Goal: Task Accomplishment & Management: Manage account settings

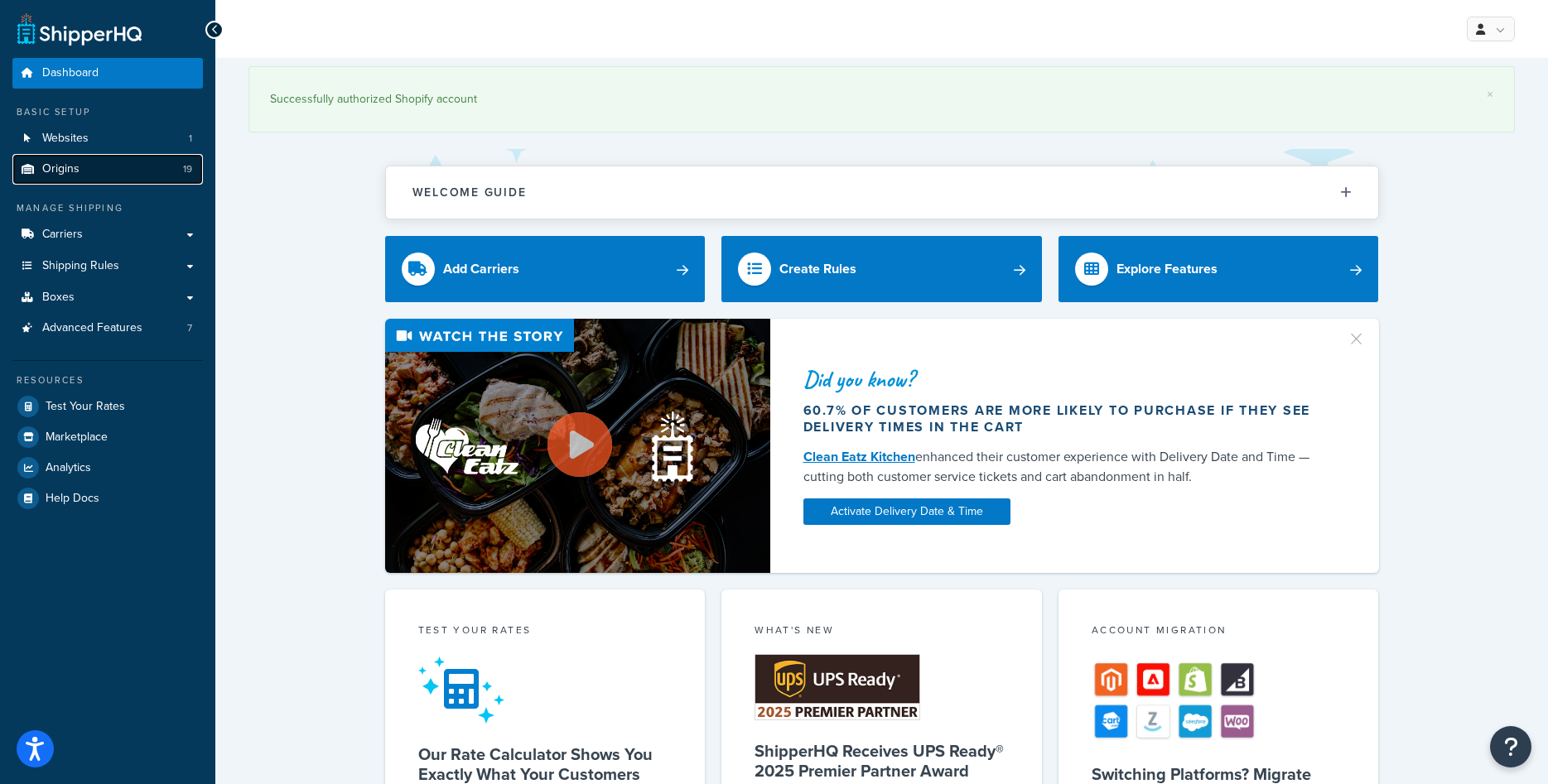
click at [112, 177] on link "Origins 19" at bounding box center [108, 169] width 190 height 30
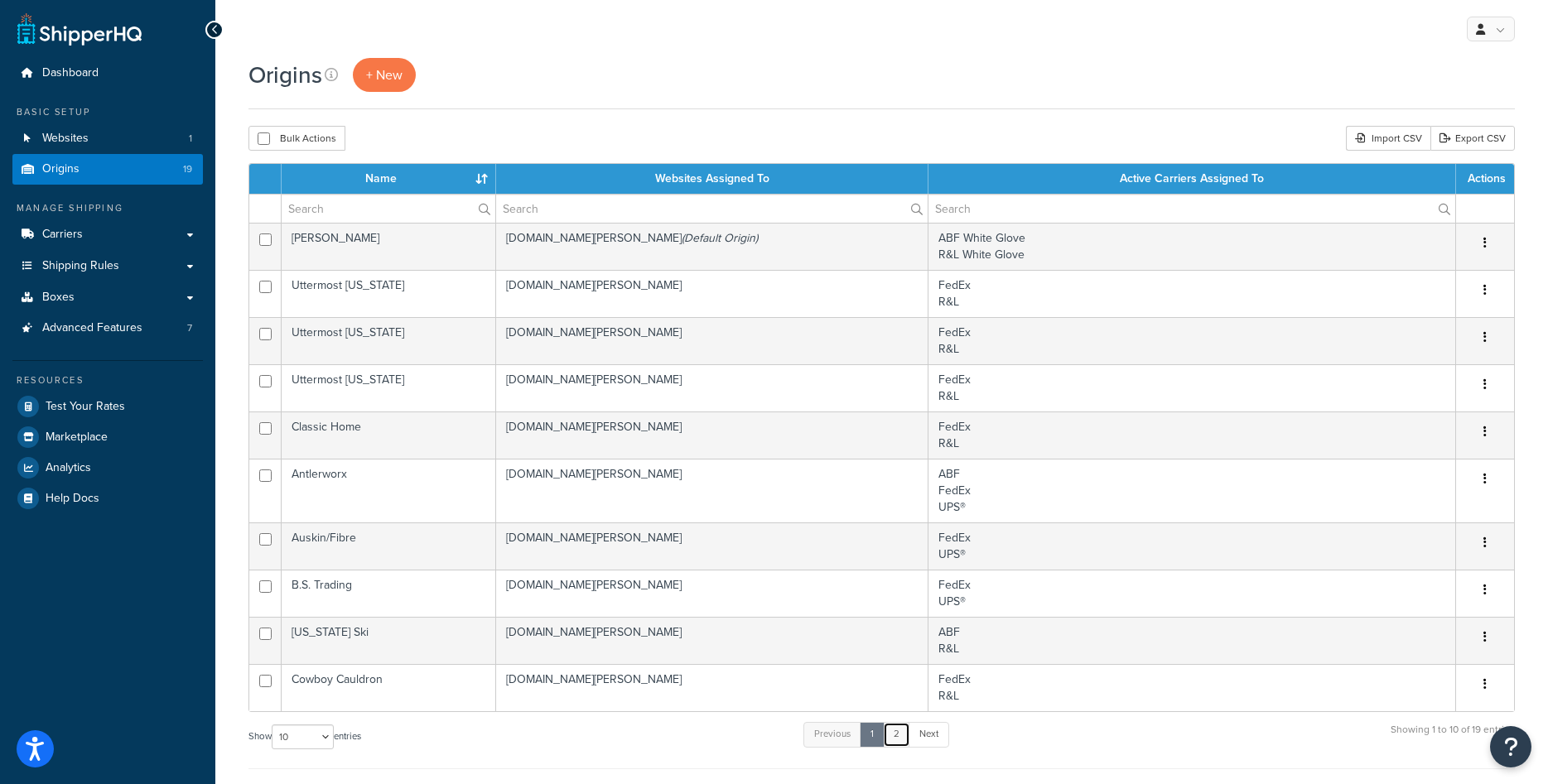
click at [899, 734] on link "2" at bounding box center [896, 733] width 27 height 24
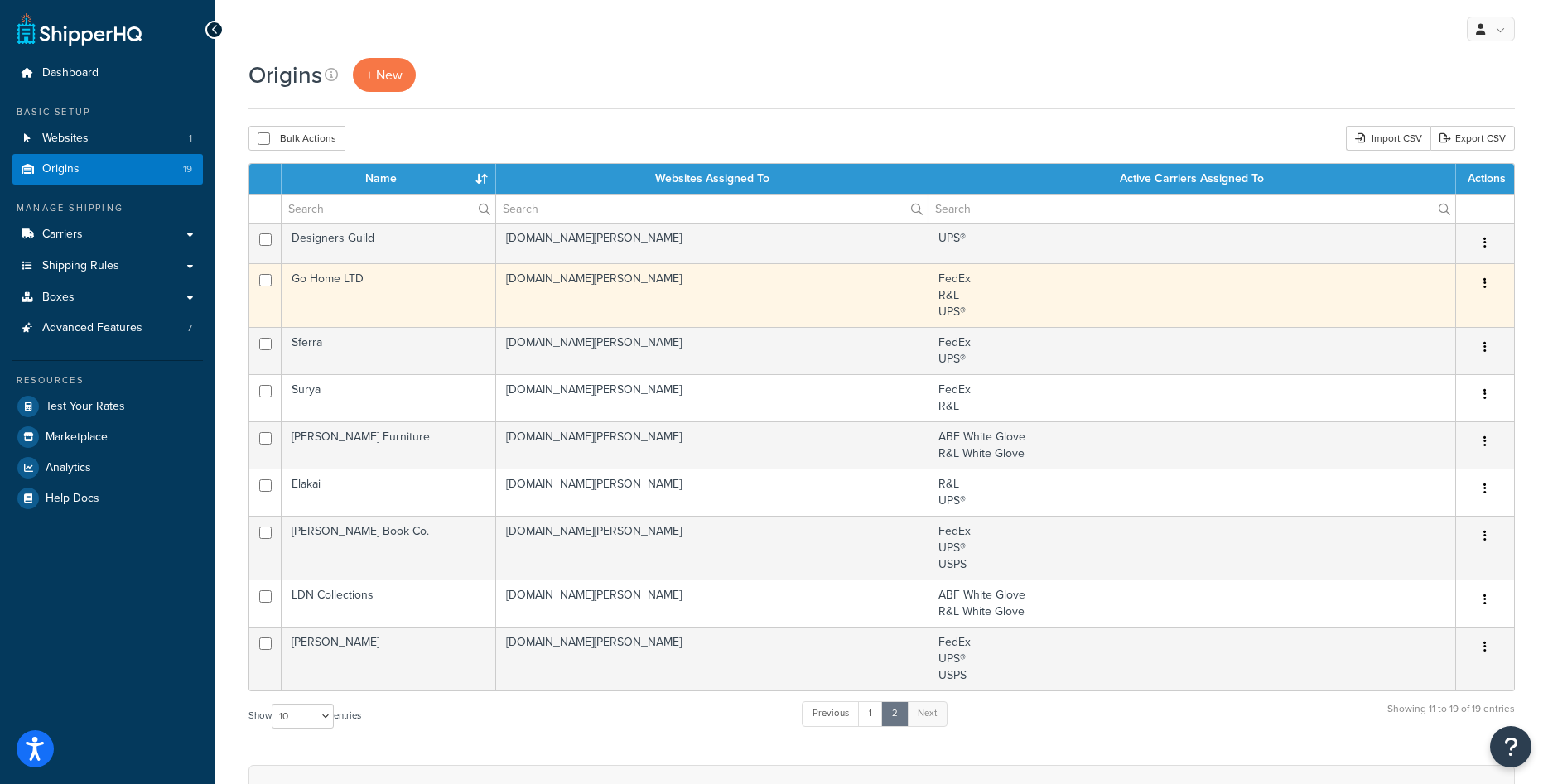
click at [412, 291] on td "Go Home LTD" at bounding box center [388, 296] width 215 height 64
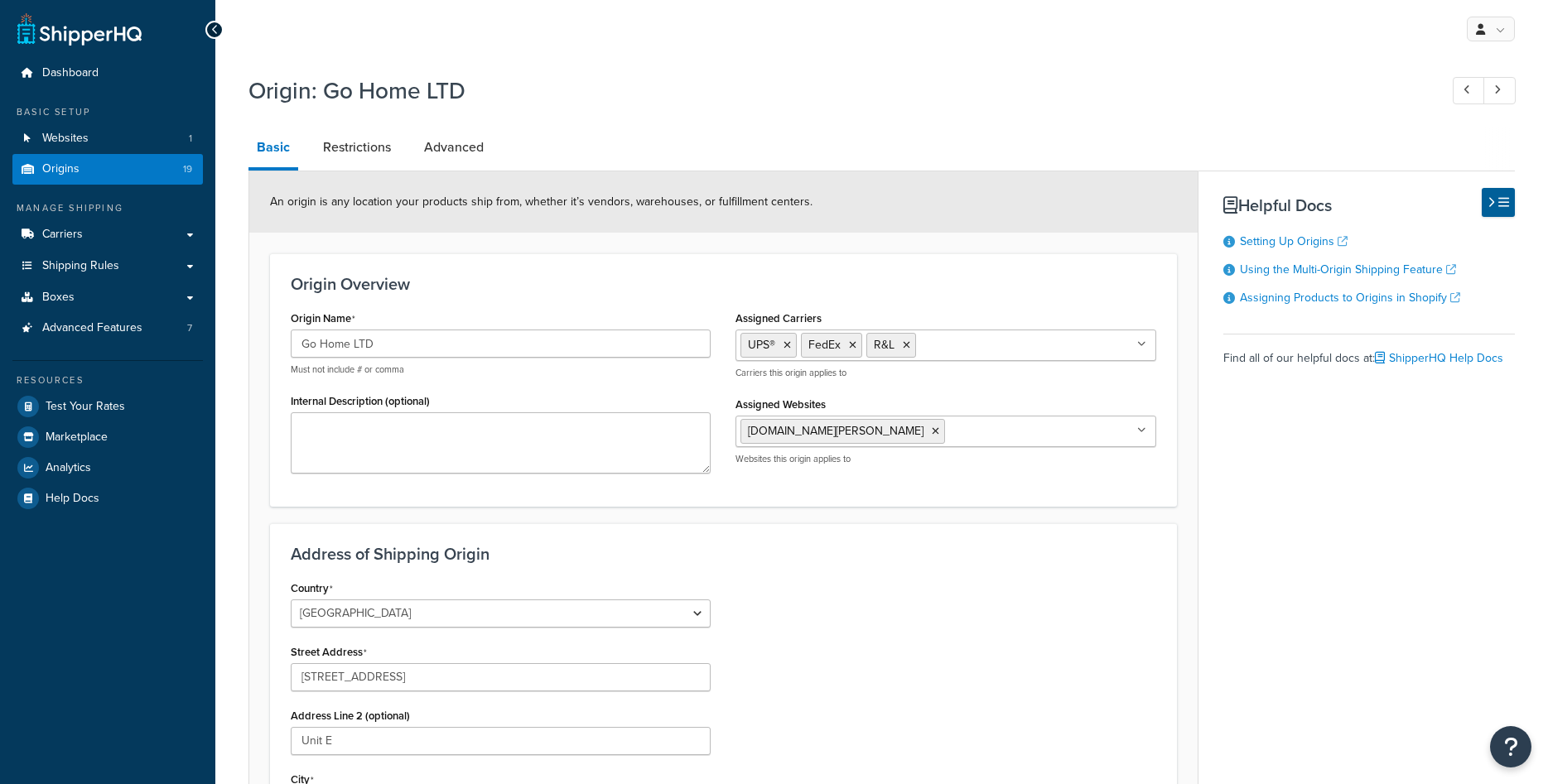
select select "33"
click at [83, 273] on span "Shipping Rules" at bounding box center [80, 266] width 77 height 14
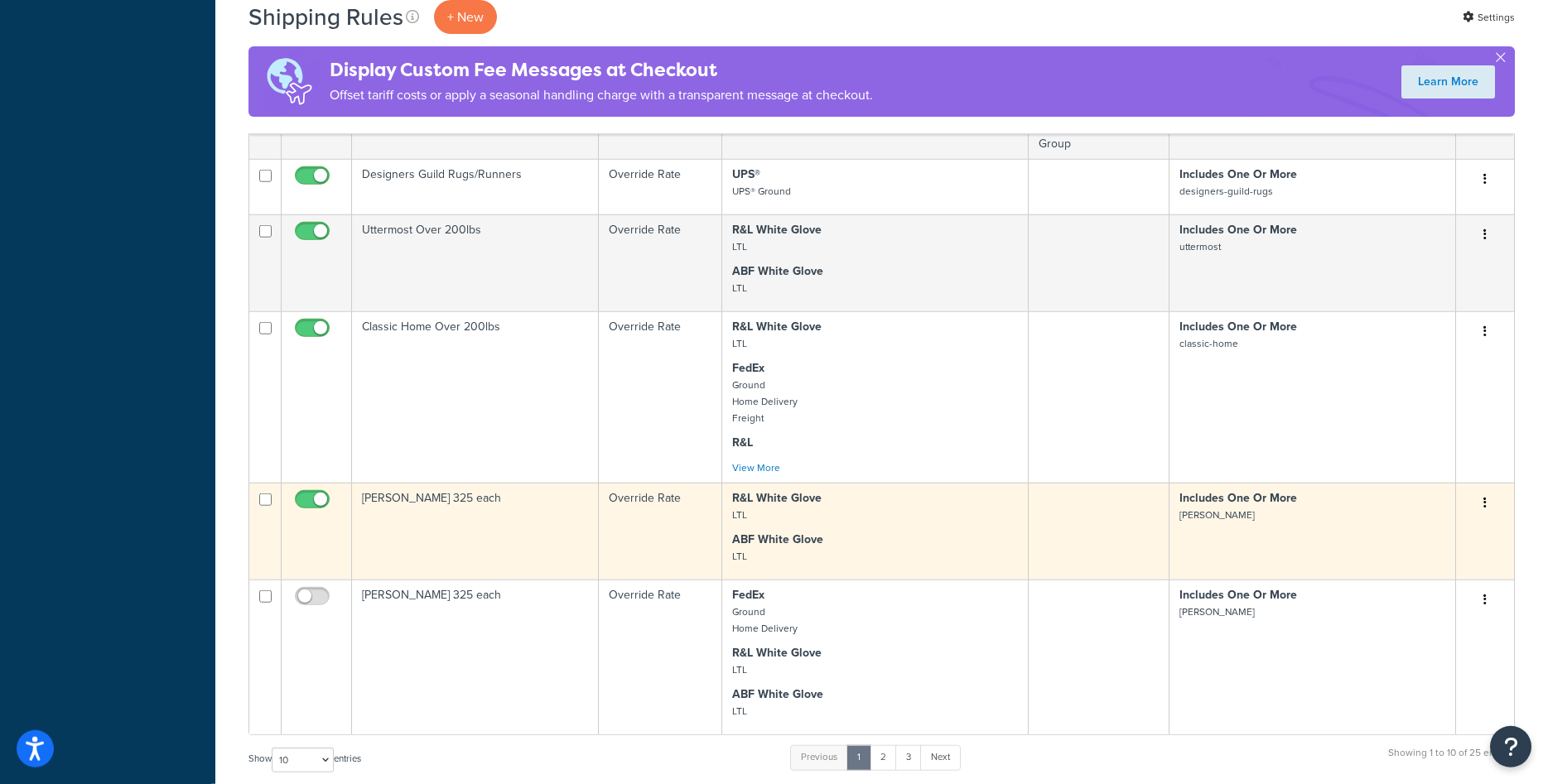
scroll to position [760, 0]
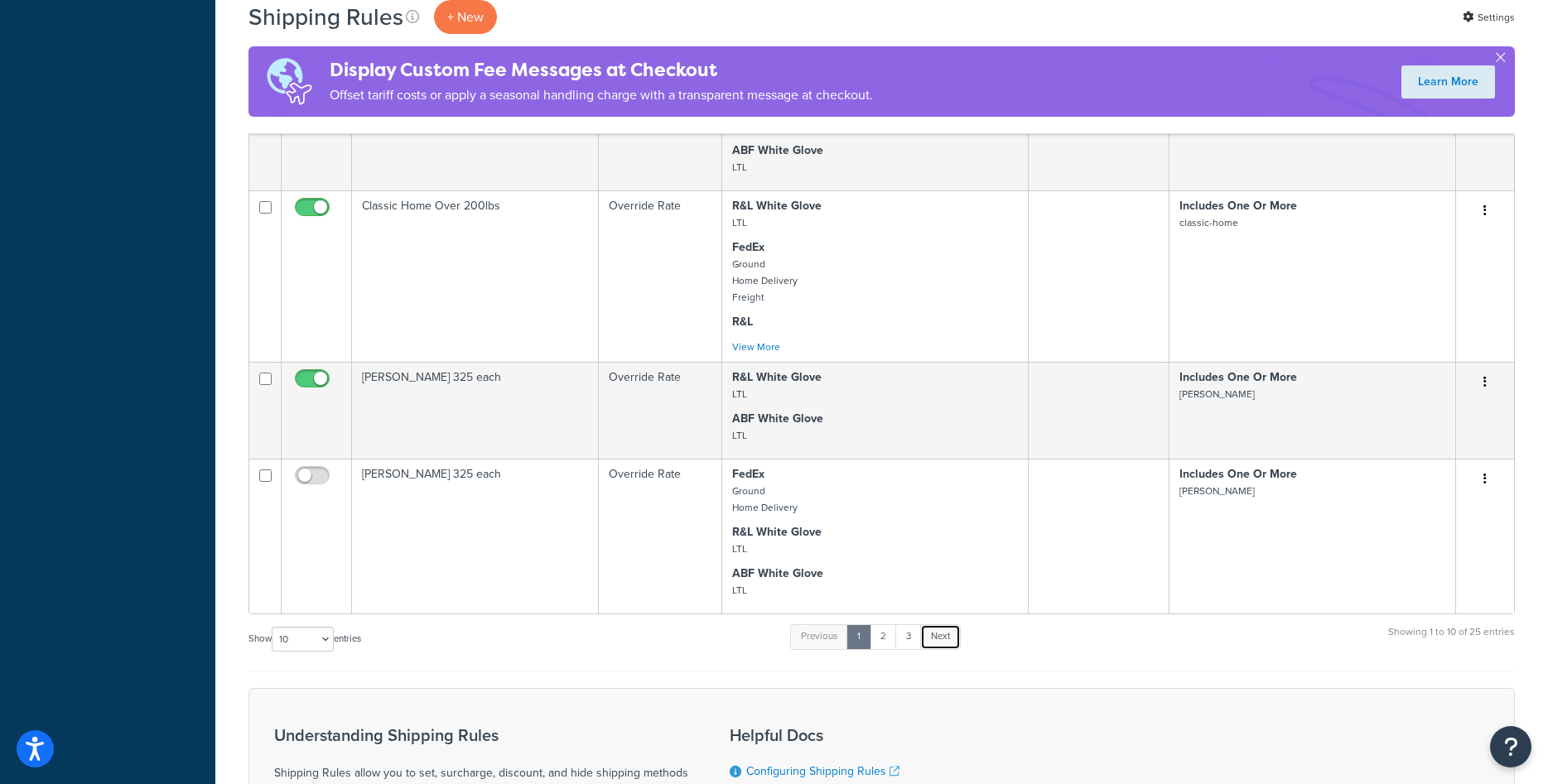
click at [940, 636] on link "Next" at bounding box center [940, 636] width 40 height 24
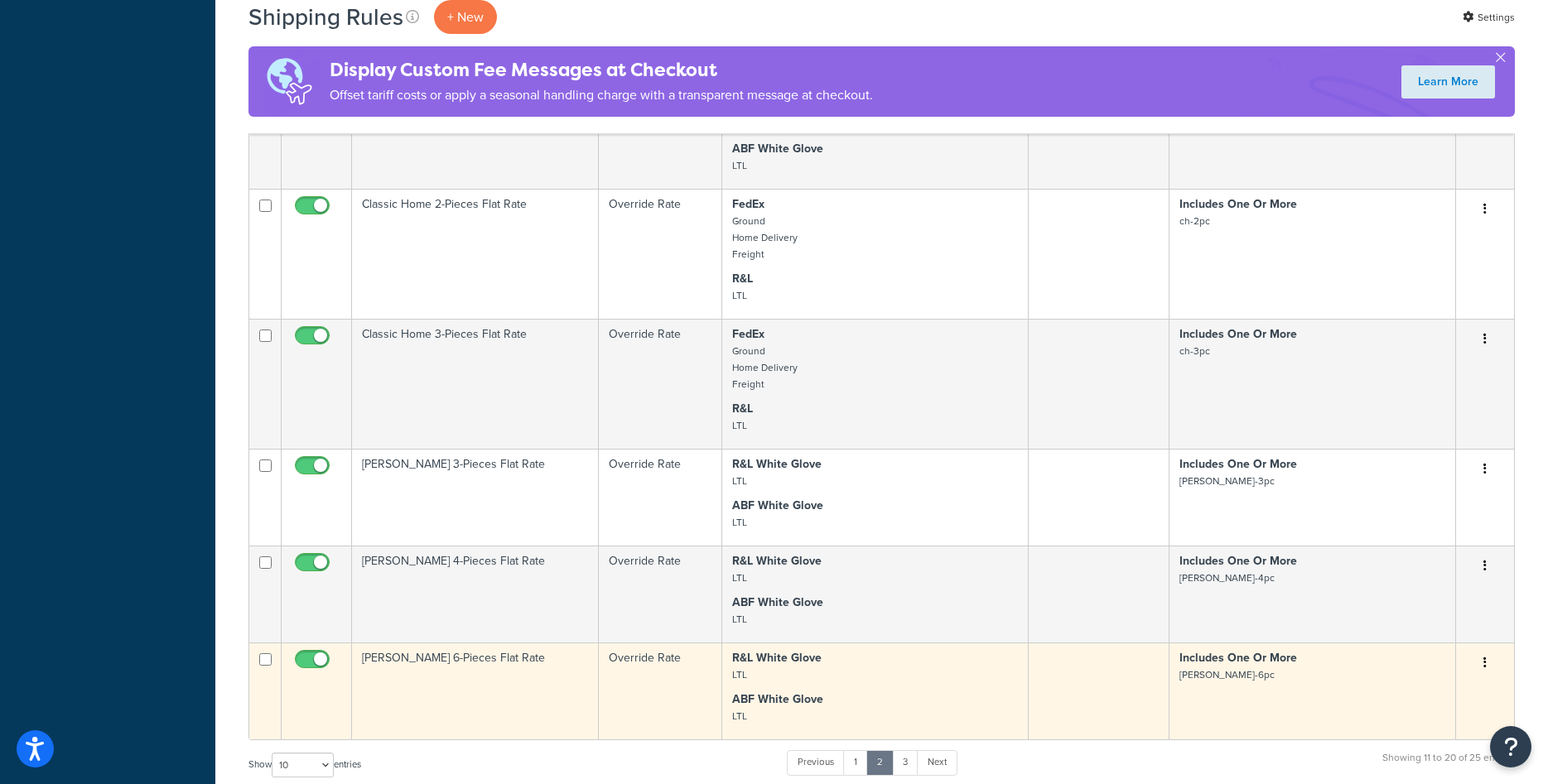
scroll to position [1014, 0]
